Goal: Navigation & Orientation: Find specific page/section

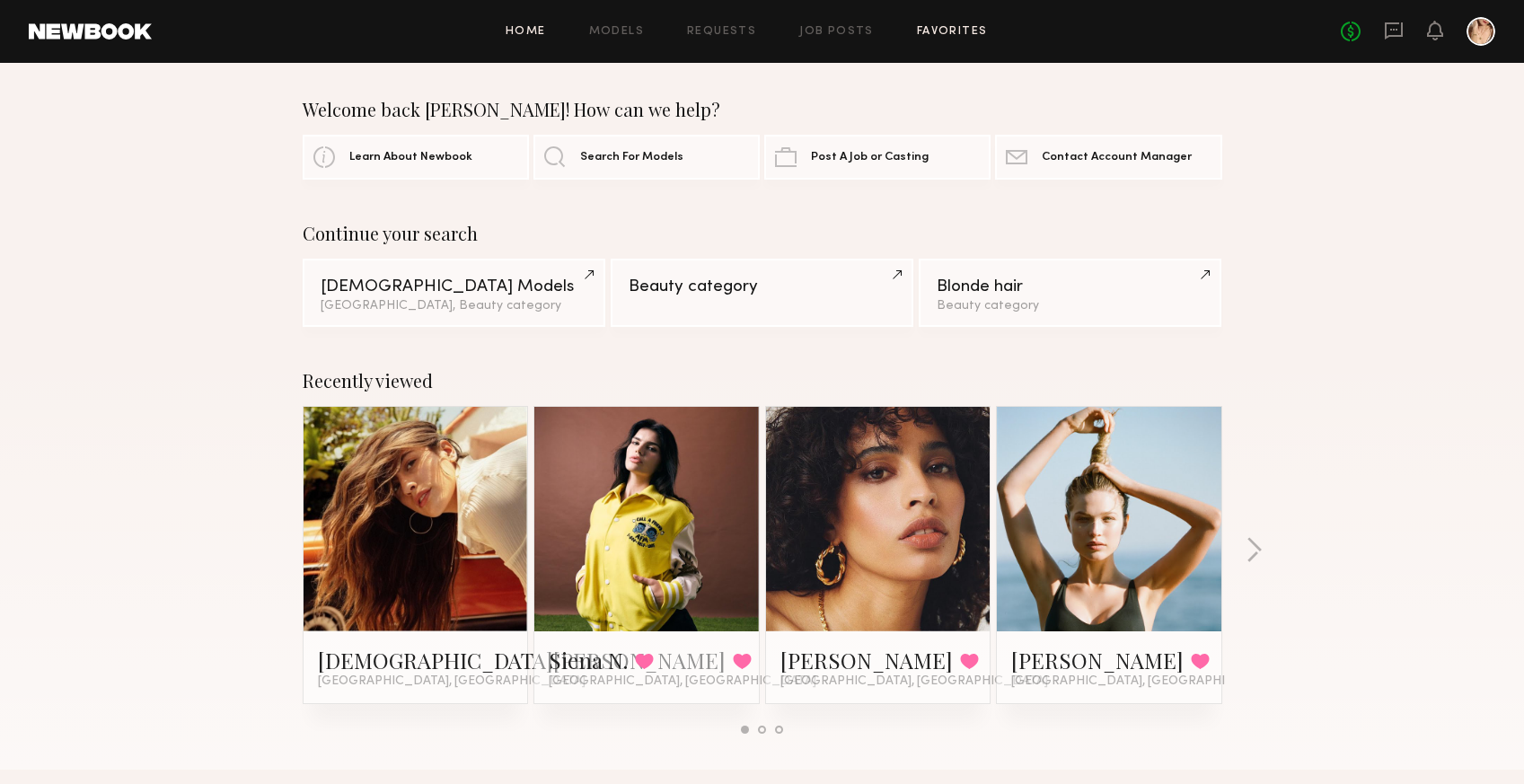
click at [936, 28] on link "Favorites" at bounding box center [952, 32] width 71 height 12
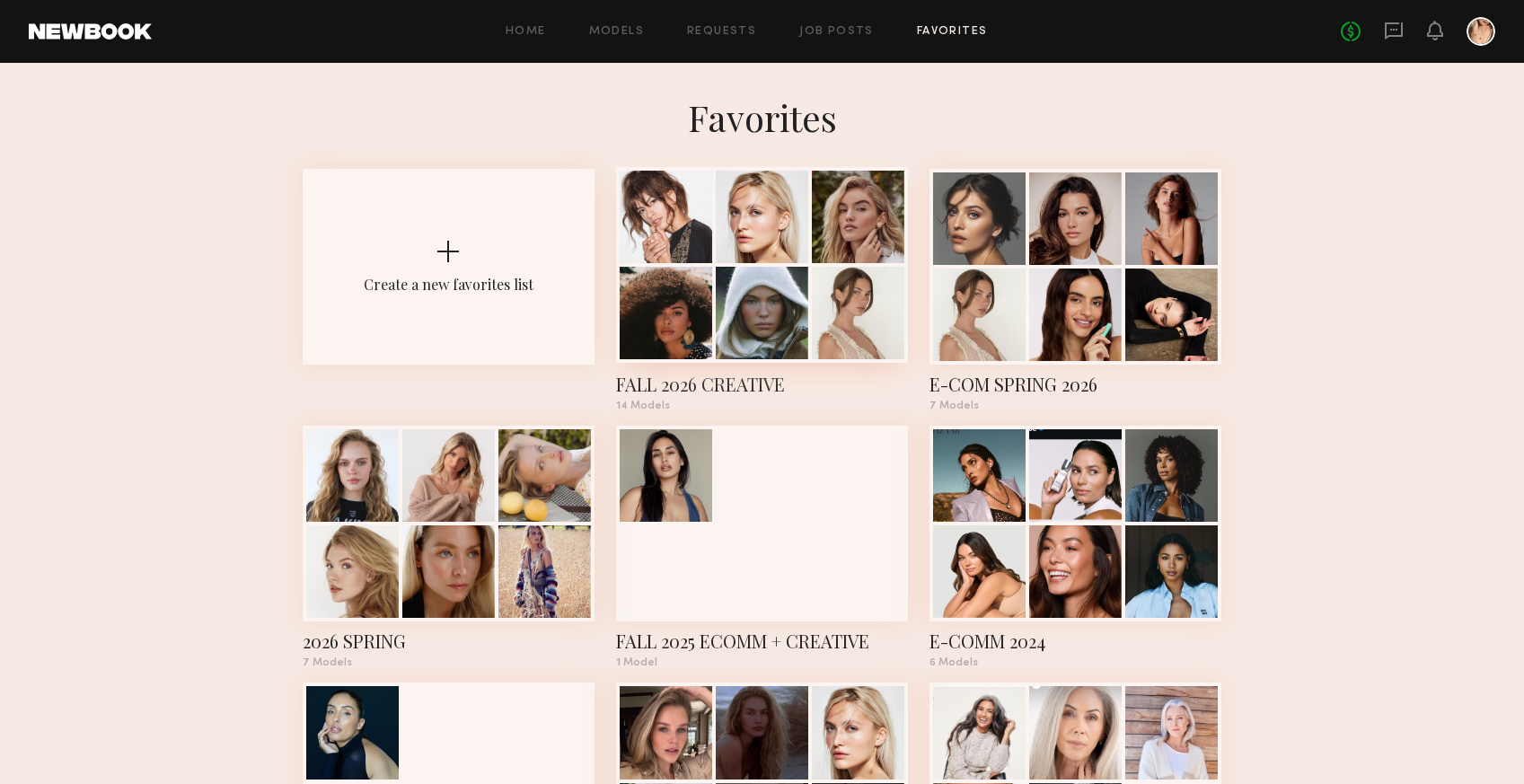
click at [728, 285] on div at bounding box center [762, 313] width 93 height 93
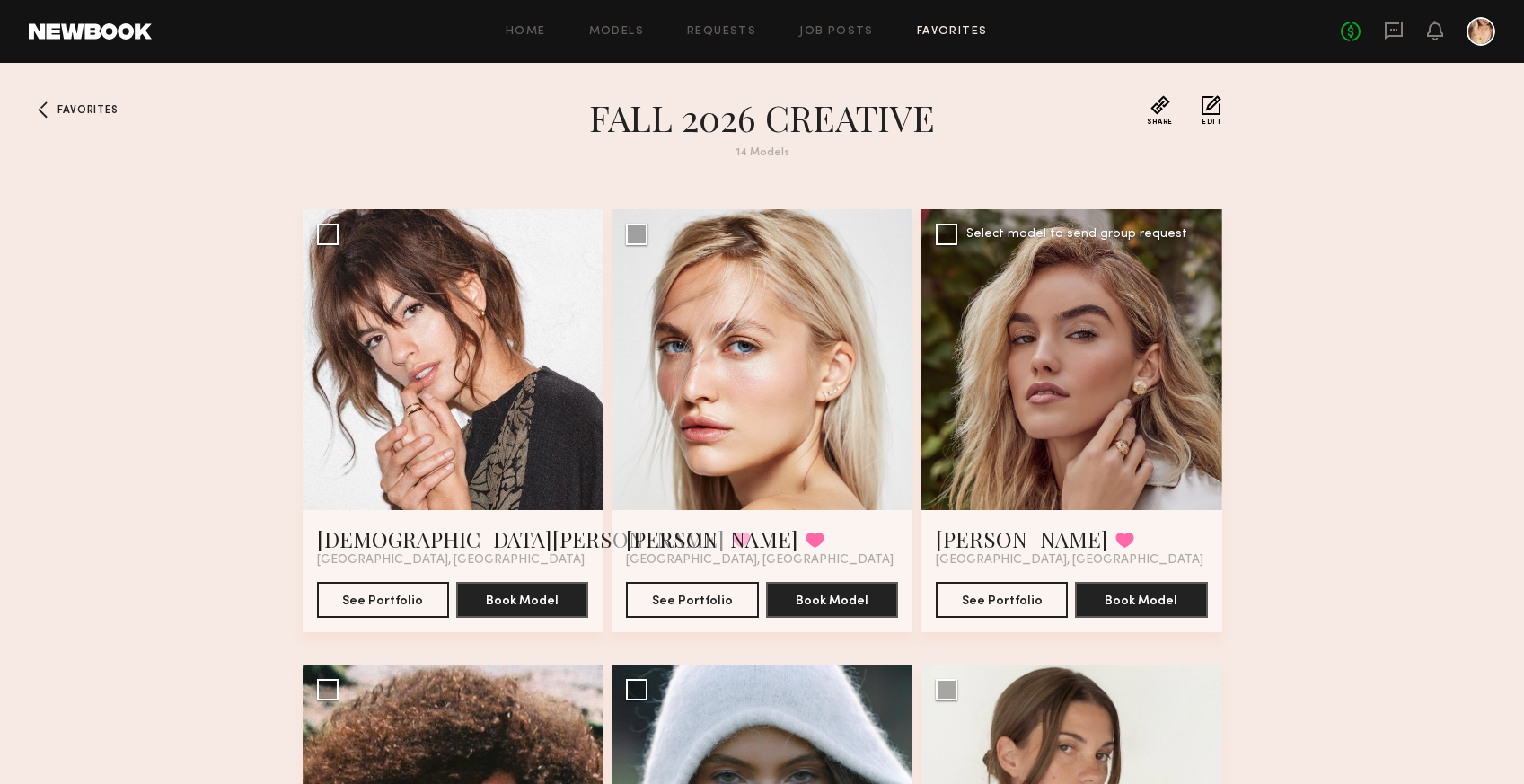
scroll to position [380, 0]
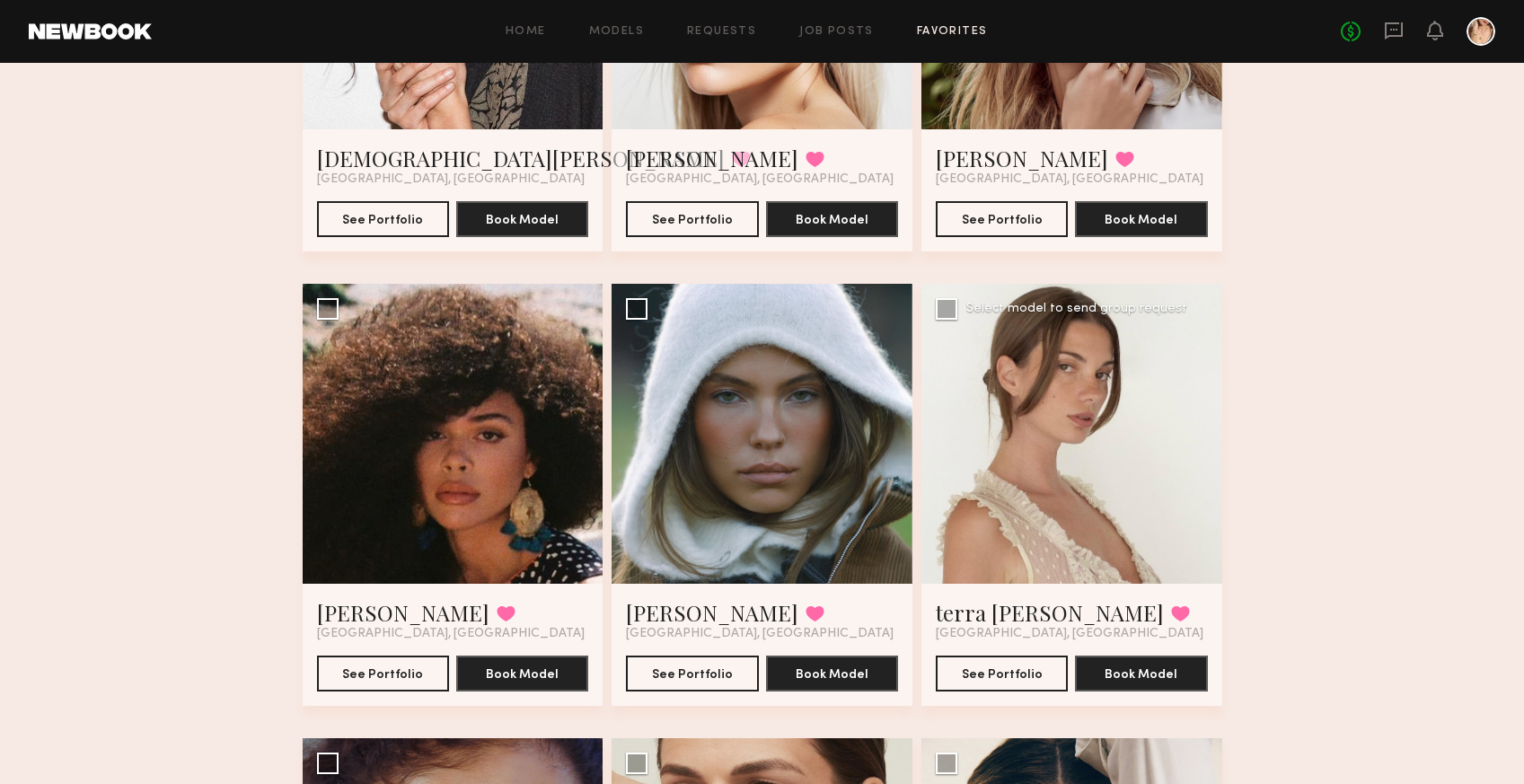
click at [1001, 433] on div at bounding box center [1072, 434] width 301 height 301
click at [980, 678] on button "See Portfolio" at bounding box center [1001, 673] width 132 height 36
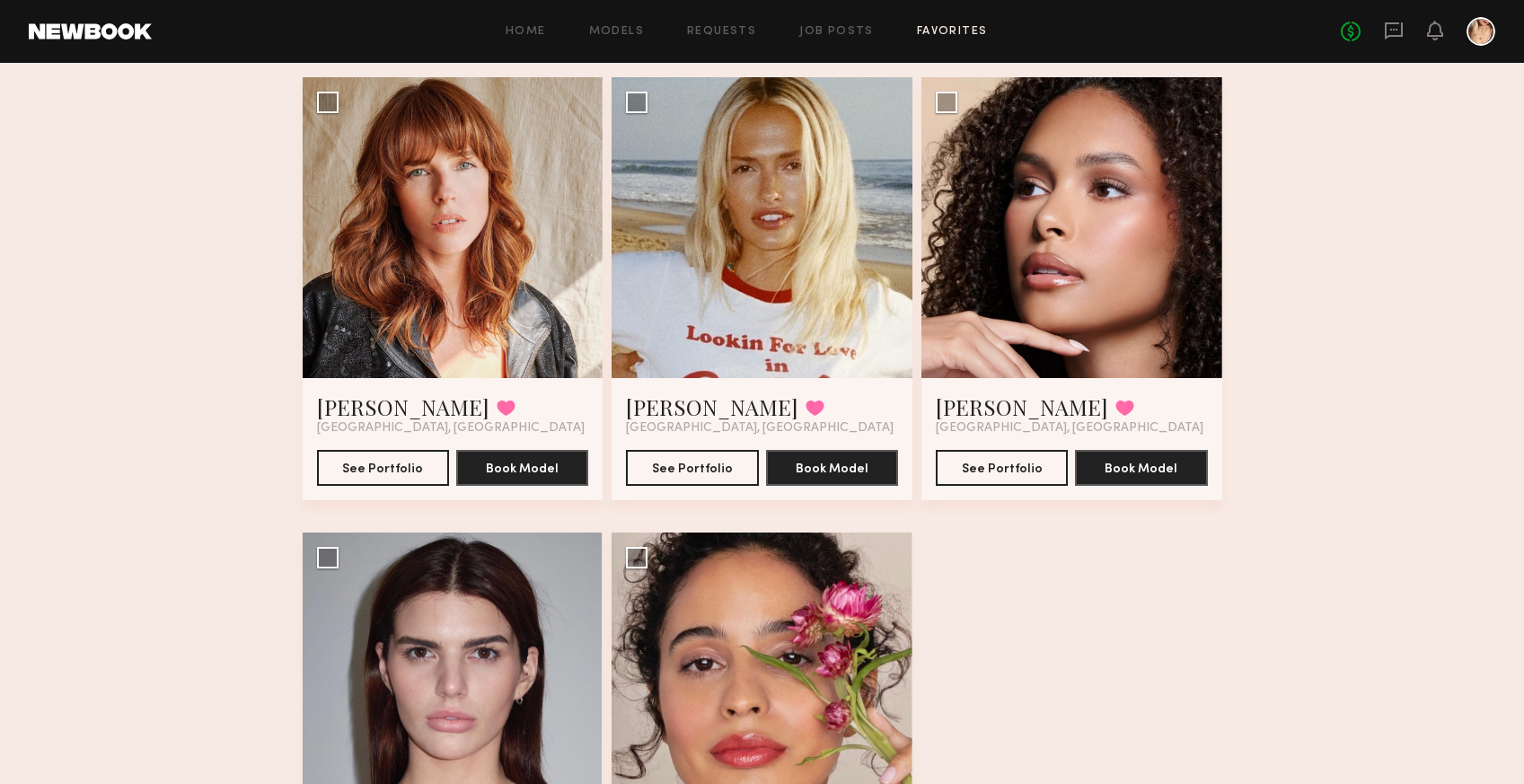
scroll to position [1500, 0]
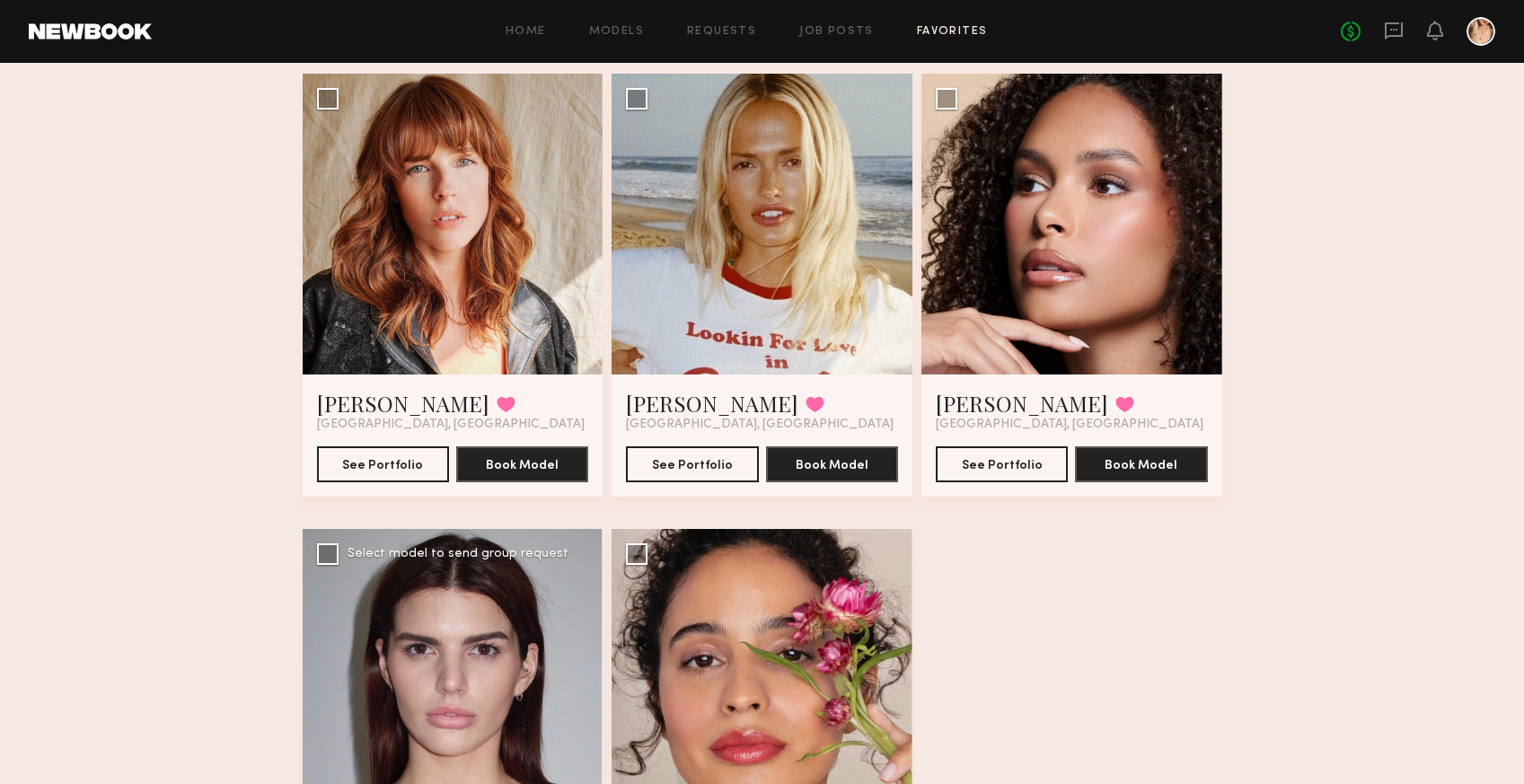
click at [482, 676] on div at bounding box center [453, 679] width 301 height 301
click at [456, 657] on div at bounding box center [453, 679] width 301 height 301
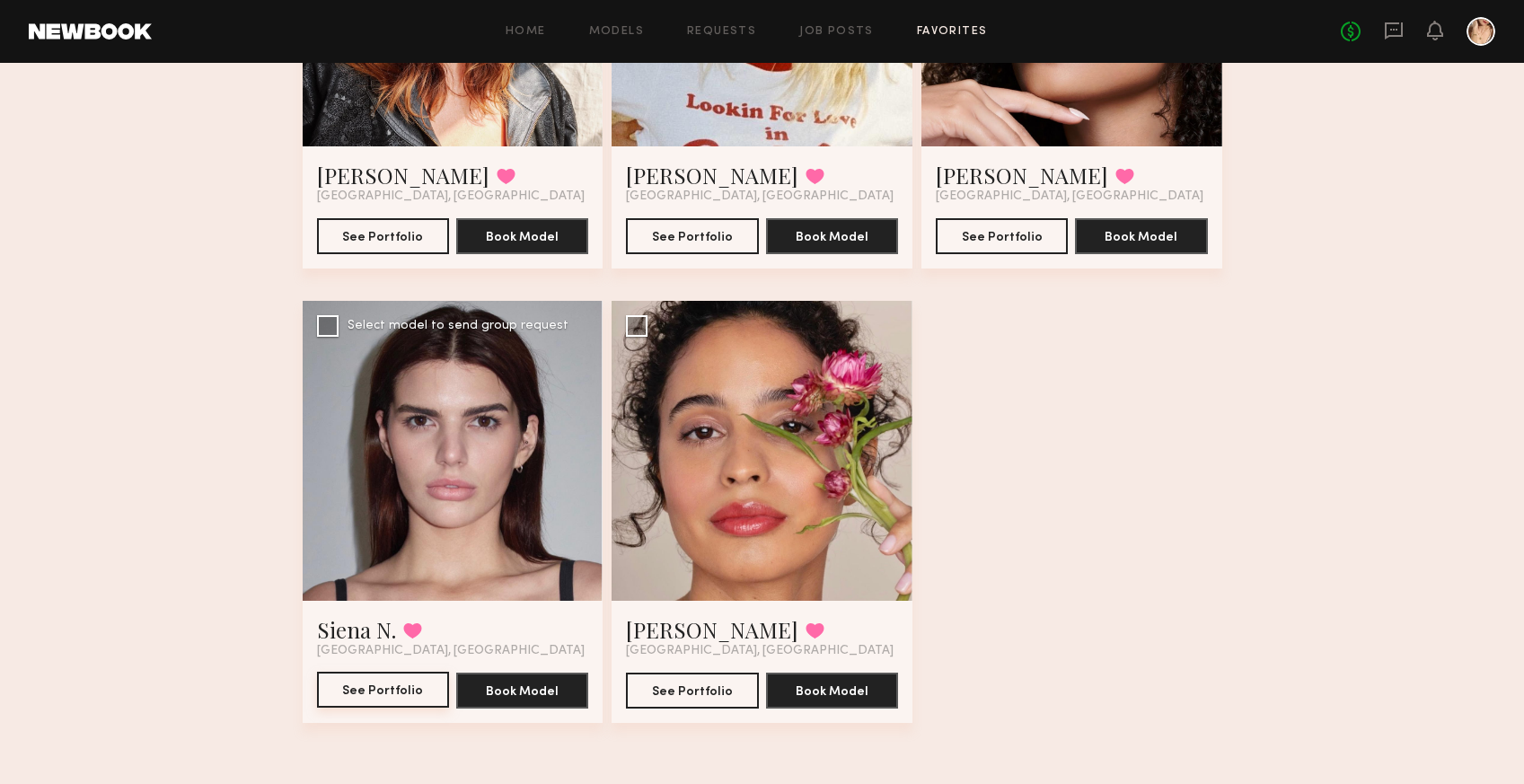
click at [396, 687] on button "See Portfolio" at bounding box center [383, 689] width 132 height 36
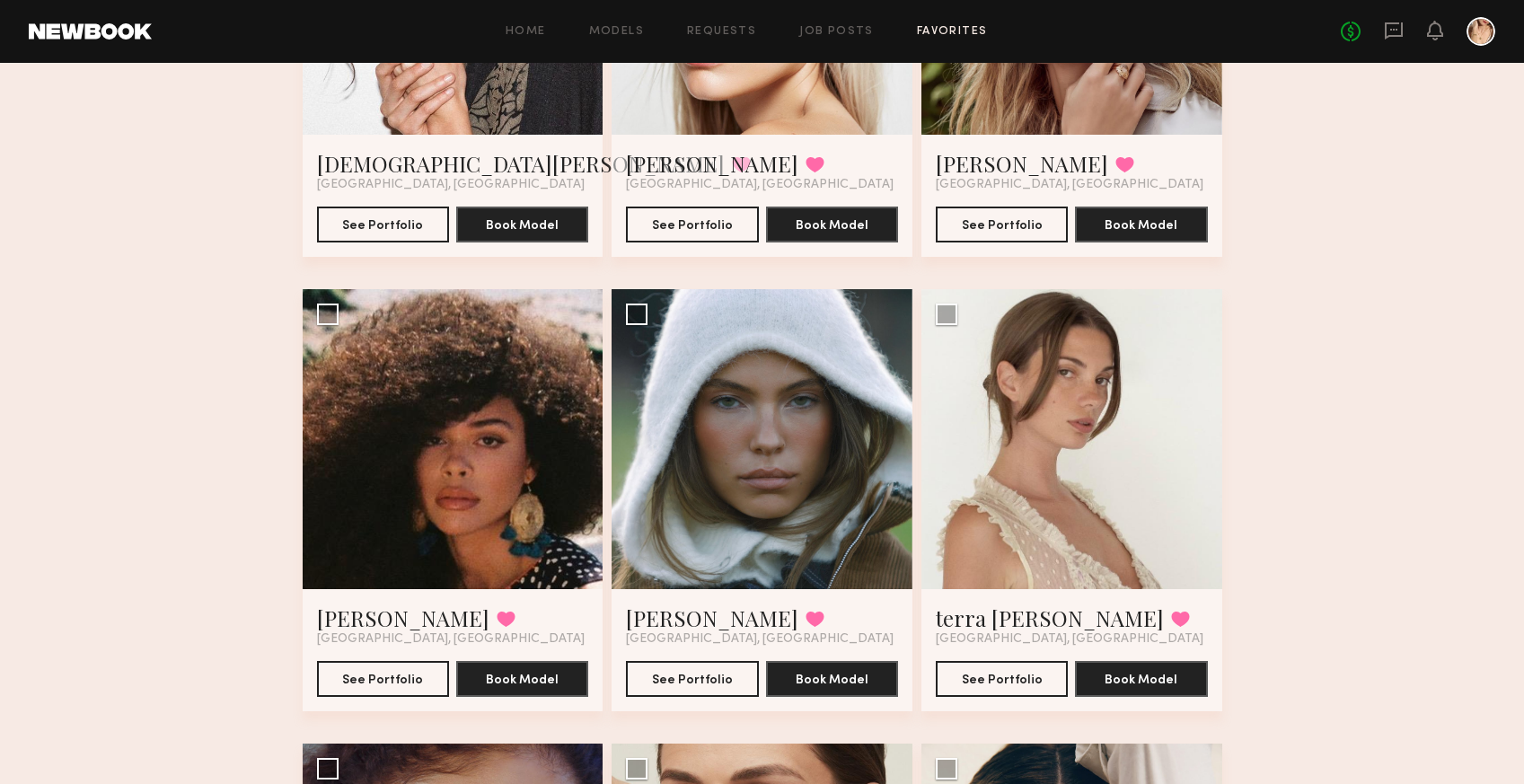
scroll to position [587, 0]
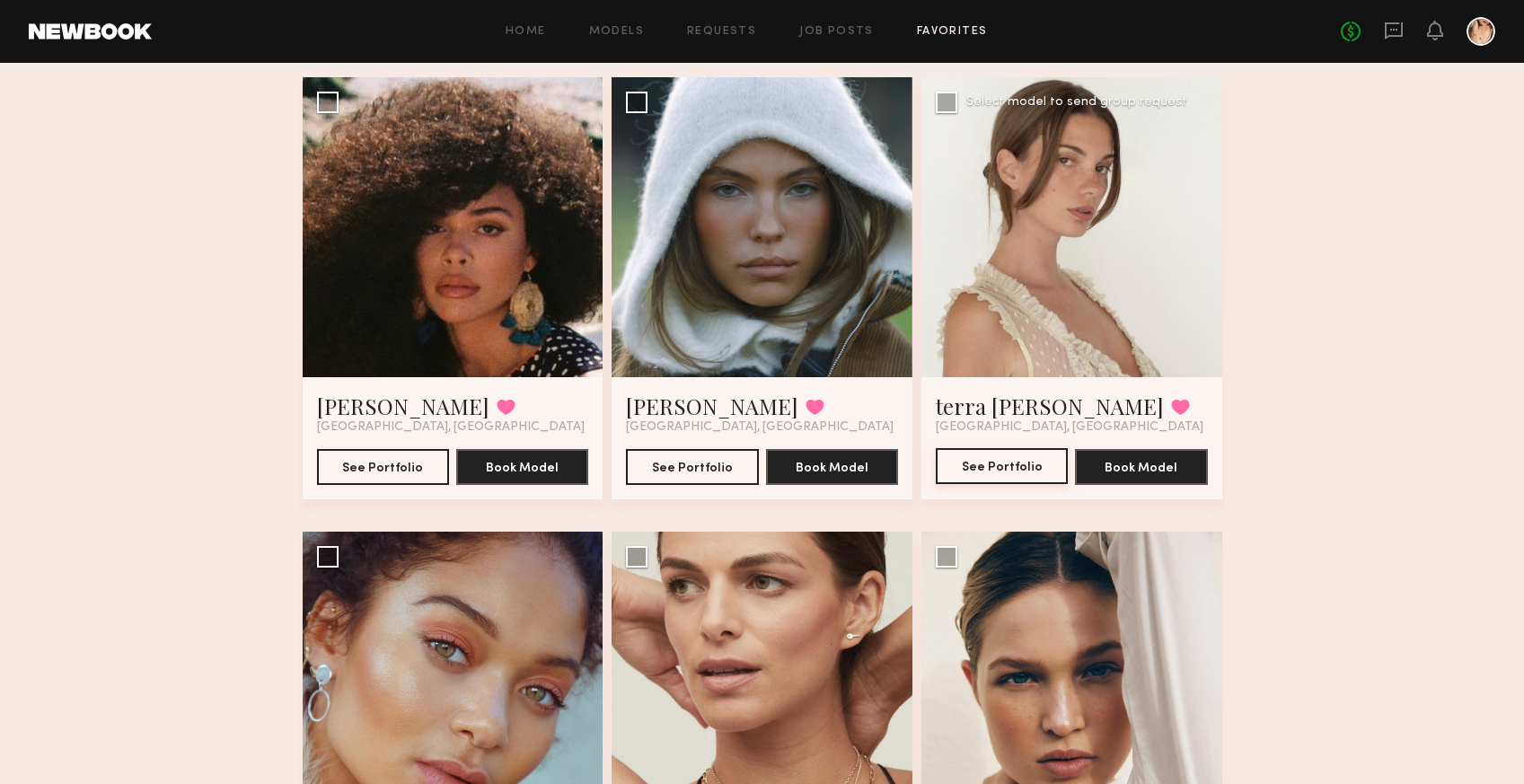
click at [993, 456] on button "See Portfolio" at bounding box center [1001, 466] width 132 height 36
click at [772, 164] on div at bounding box center [762, 227] width 301 height 301
click at [701, 460] on button "See Portfolio" at bounding box center [692, 466] width 132 height 36
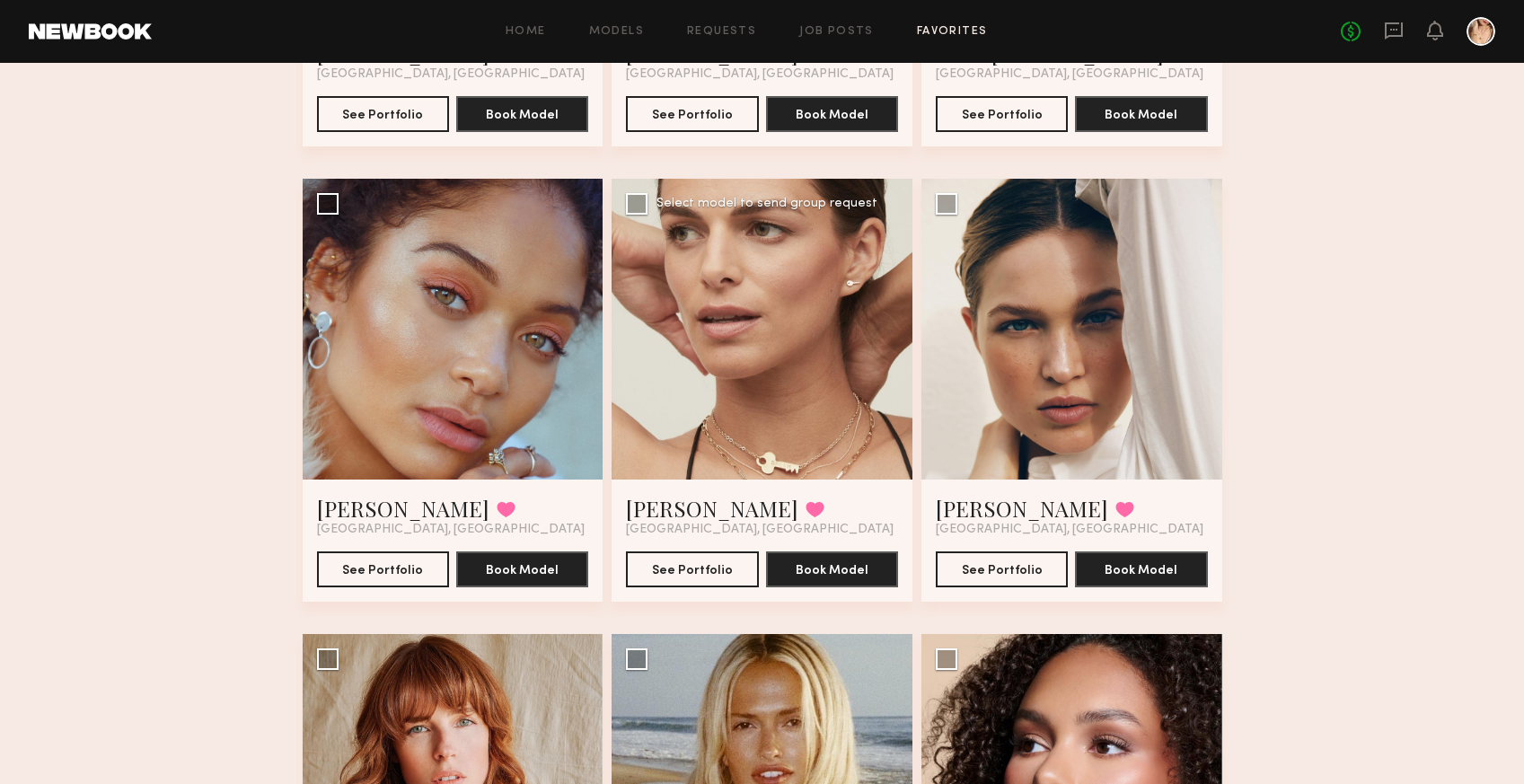
click at [788, 308] on div at bounding box center [762, 329] width 301 height 301
click at [690, 585] on button "See Portfolio" at bounding box center [692, 568] width 132 height 36
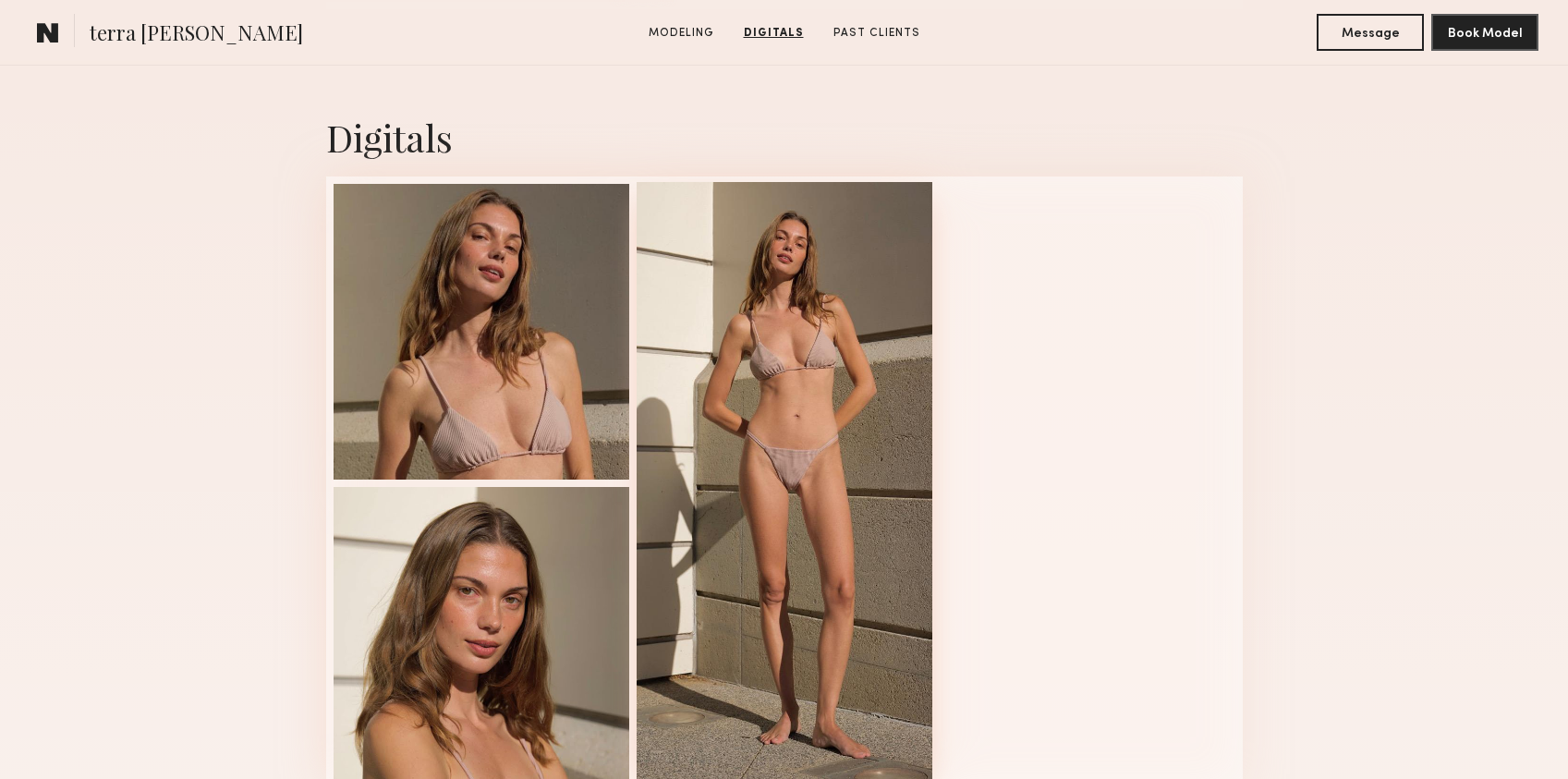
scroll to position [1147, 0]
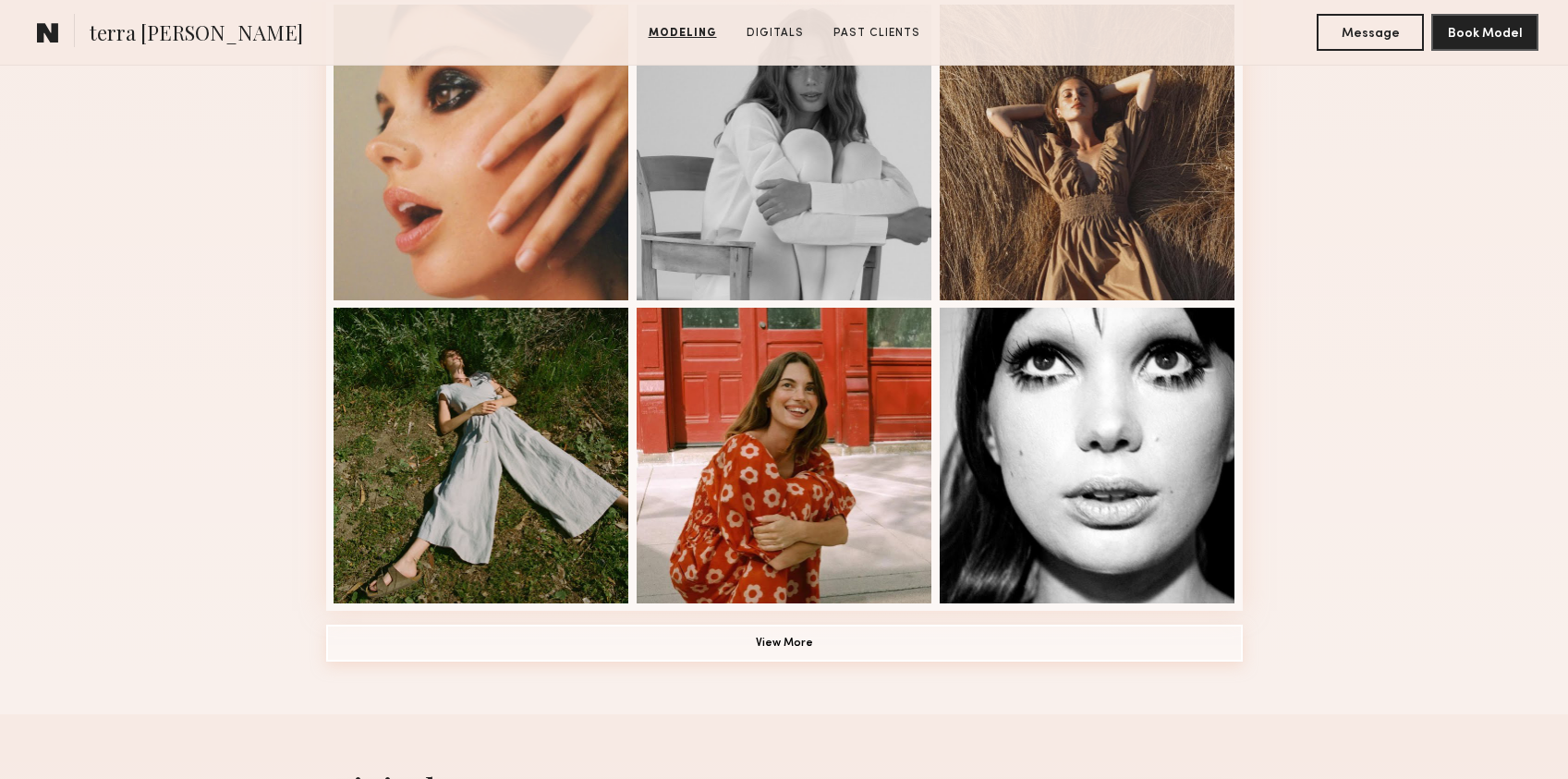
click at [897, 628] on button "View More" at bounding box center [785, 642] width 917 height 37
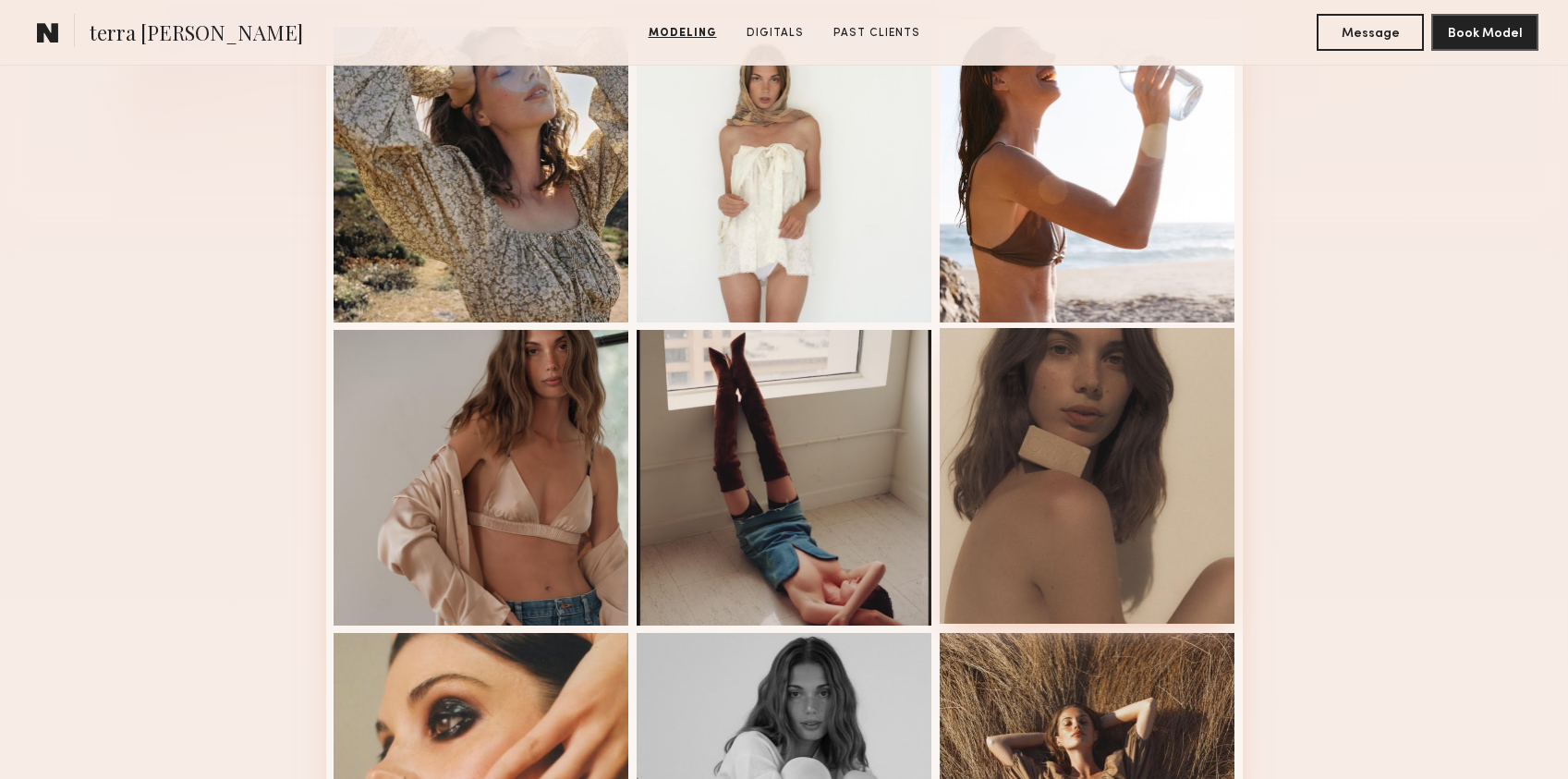
scroll to position [0, 0]
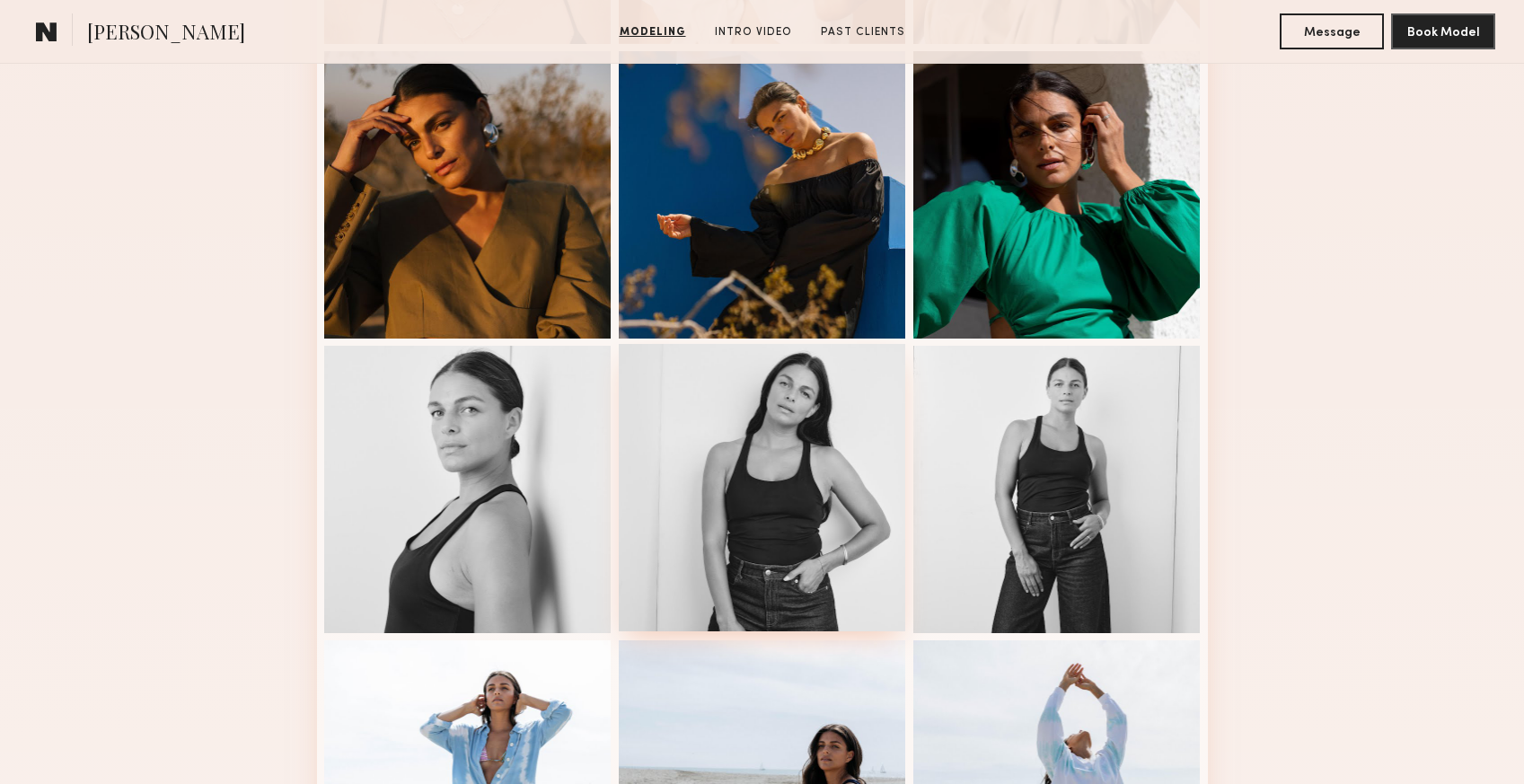
scroll to position [1141, 0]
